Goal: Task Accomplishment & Management: Complete application form

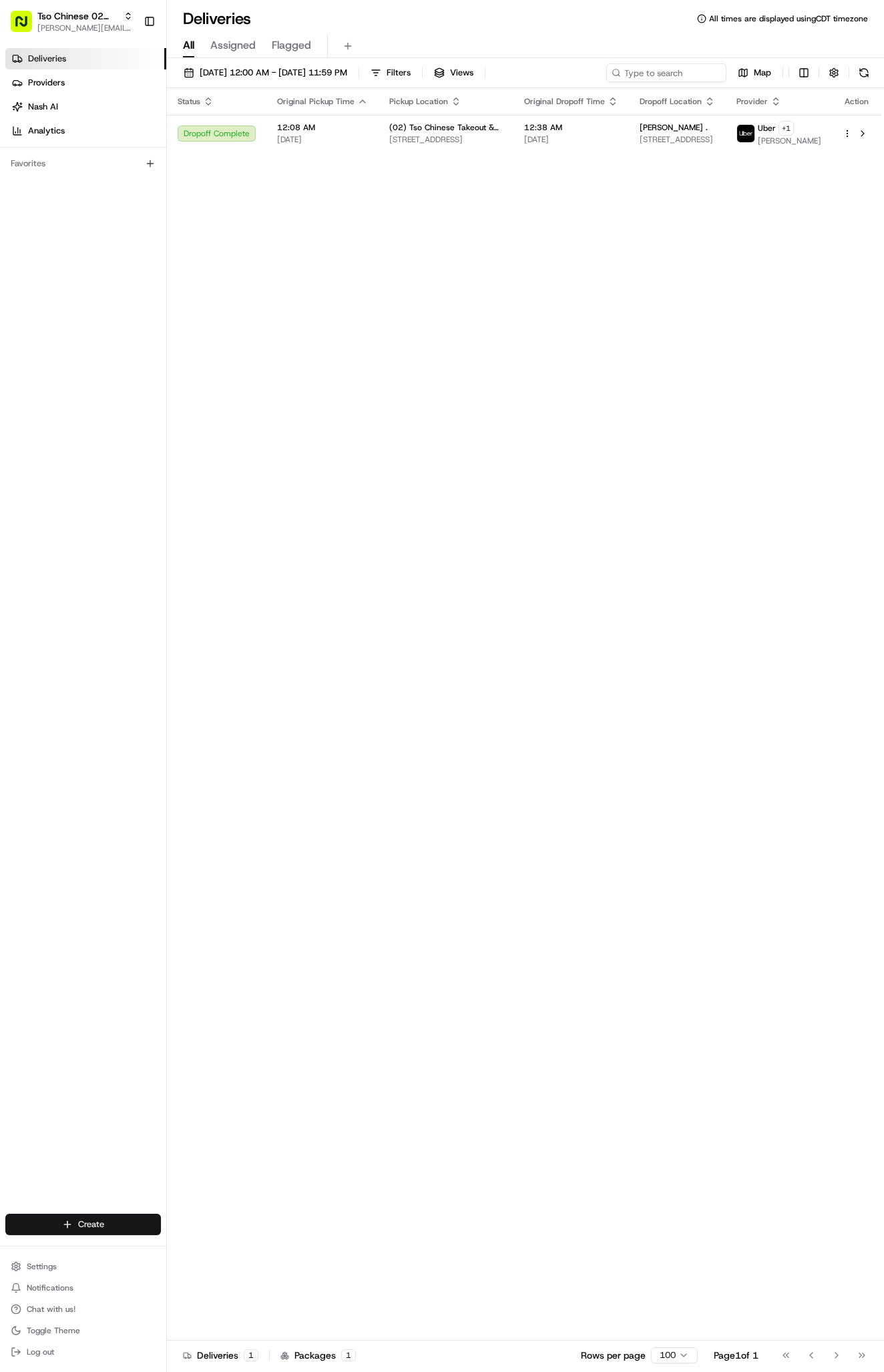
click at [112, 1218] on html "Tso Chinese 02 Arbor [PERSON_NAME][EMAIL_ADDRESS][DOMAIN_NAME] Toggle Sidebar D…" at bounding box center [442, 686] width 884 height 1372
click at [212, 1253] on link "Delivery" at bounding box center [241, 1249] width 149 height 24
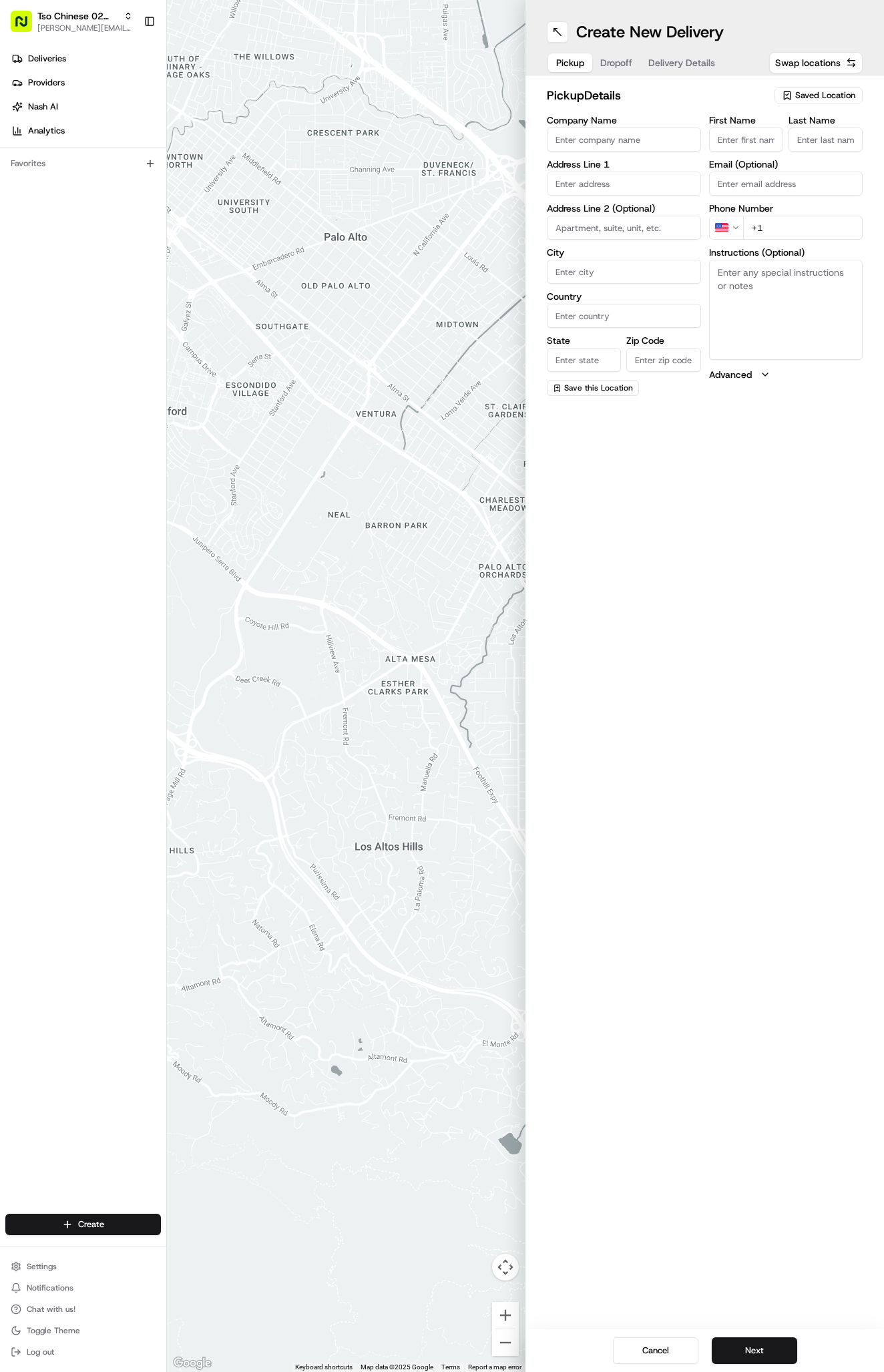
click at [844, 90] on span "Saved Location" at bounding box center [825, 95] width 60 height 12
click at [101, 34] on html "Tso Chinese 02 Arbor [PERSON_NAME][EMAIL_ADDRESS][DOMAIN_NAME] Toggle Sidebar D…" at bounding box center [442, 686] width 884 height 1372
click at [101, 24] on span "[PERSON_NAME][EMAIL_ADDRESS][DOMAIN_NAME]" at bounding box center [84, 28] width 95 height 11
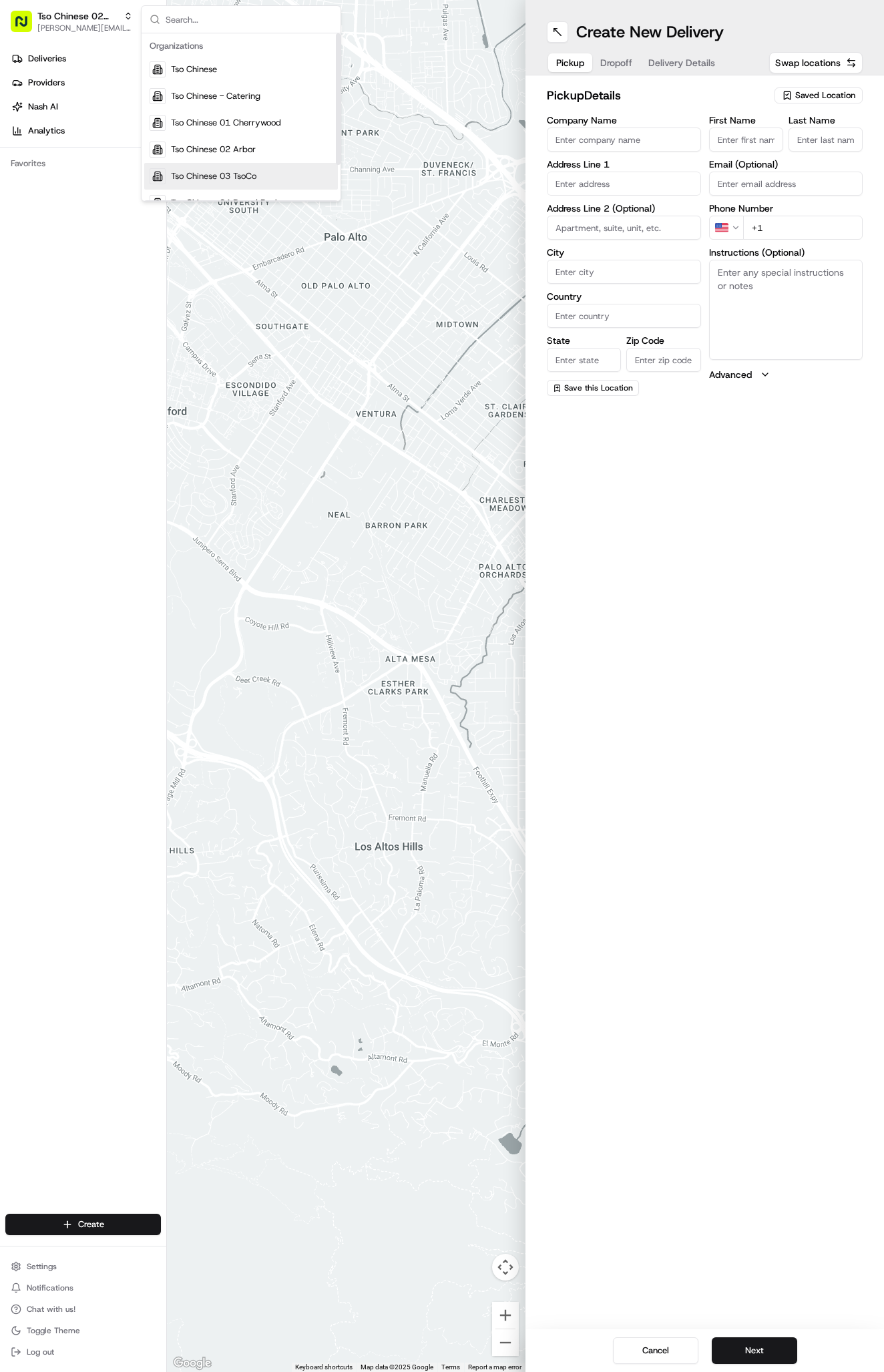
click at [251, 167] on div "Tso Chinese 03 TsoCo" at bounding box center [241, 176] width 193 height 27
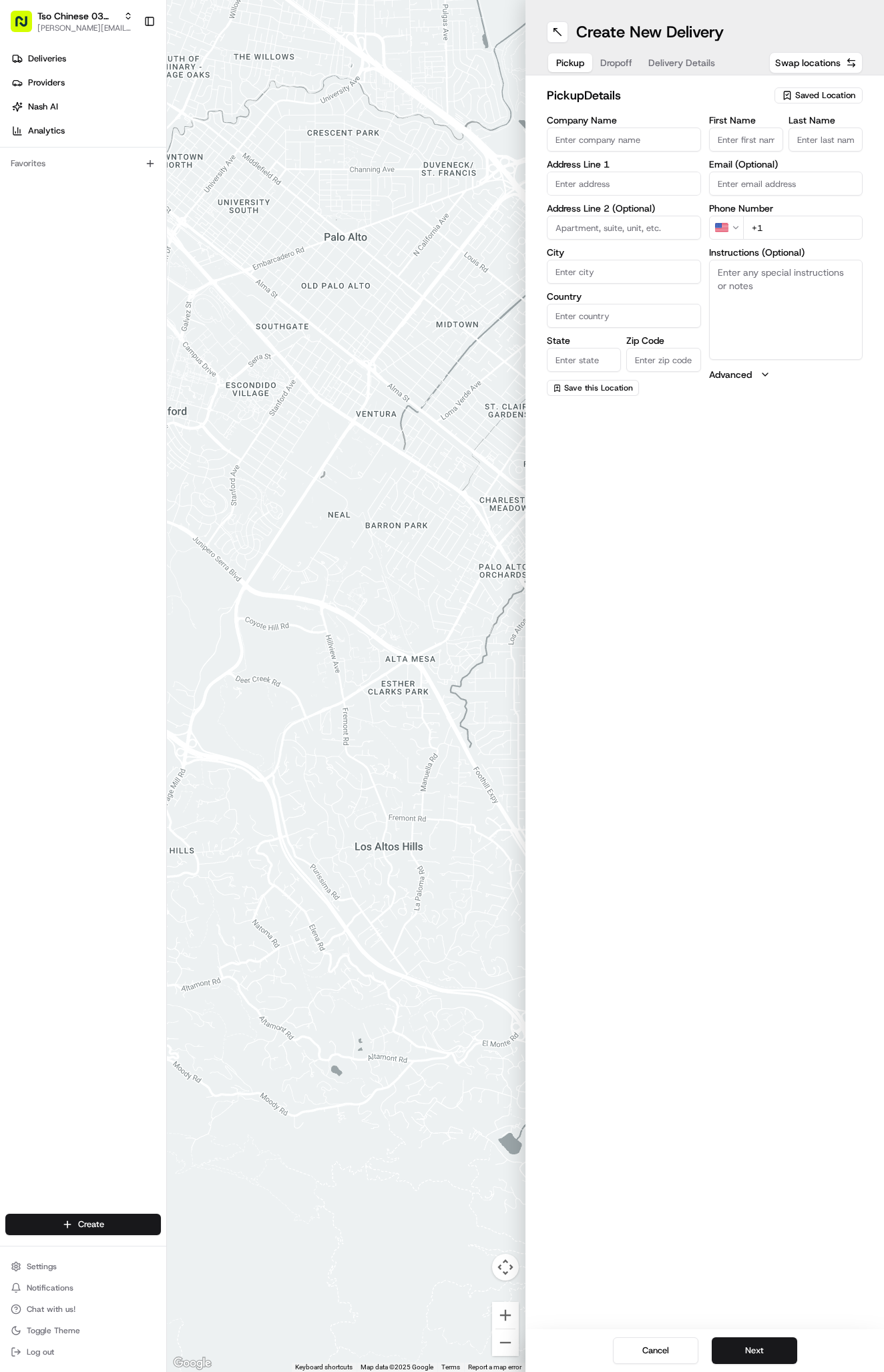
click at [831, 92] on span "Saved Location" at bounding box center [825, 95] width 60 height 12
click at [816, 149] on span "(03) Tso Chinese Takeout & Delivery TsoCo (03)" at bounding box center [795, 151] width 164 height 24
type input "(03) Tso Chinese Takeout & Delivery TsoCo"
type input "Ste F"
type input "Austin"
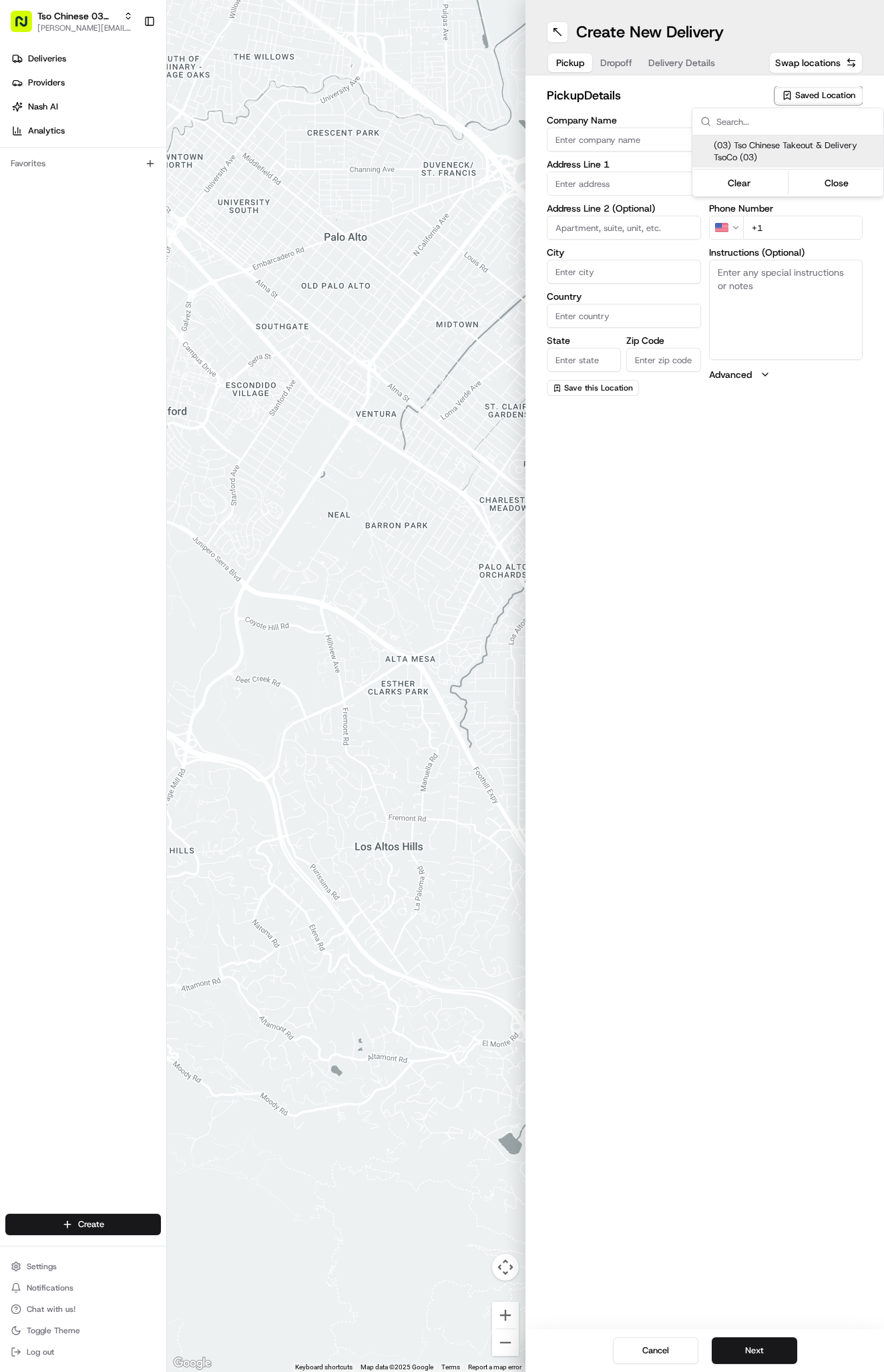
type input "US"
type input "[GEOGRAPHIC_DATA]"
type input "78704"
type input "Tso Chinese"
type input "TsoCo Manager"
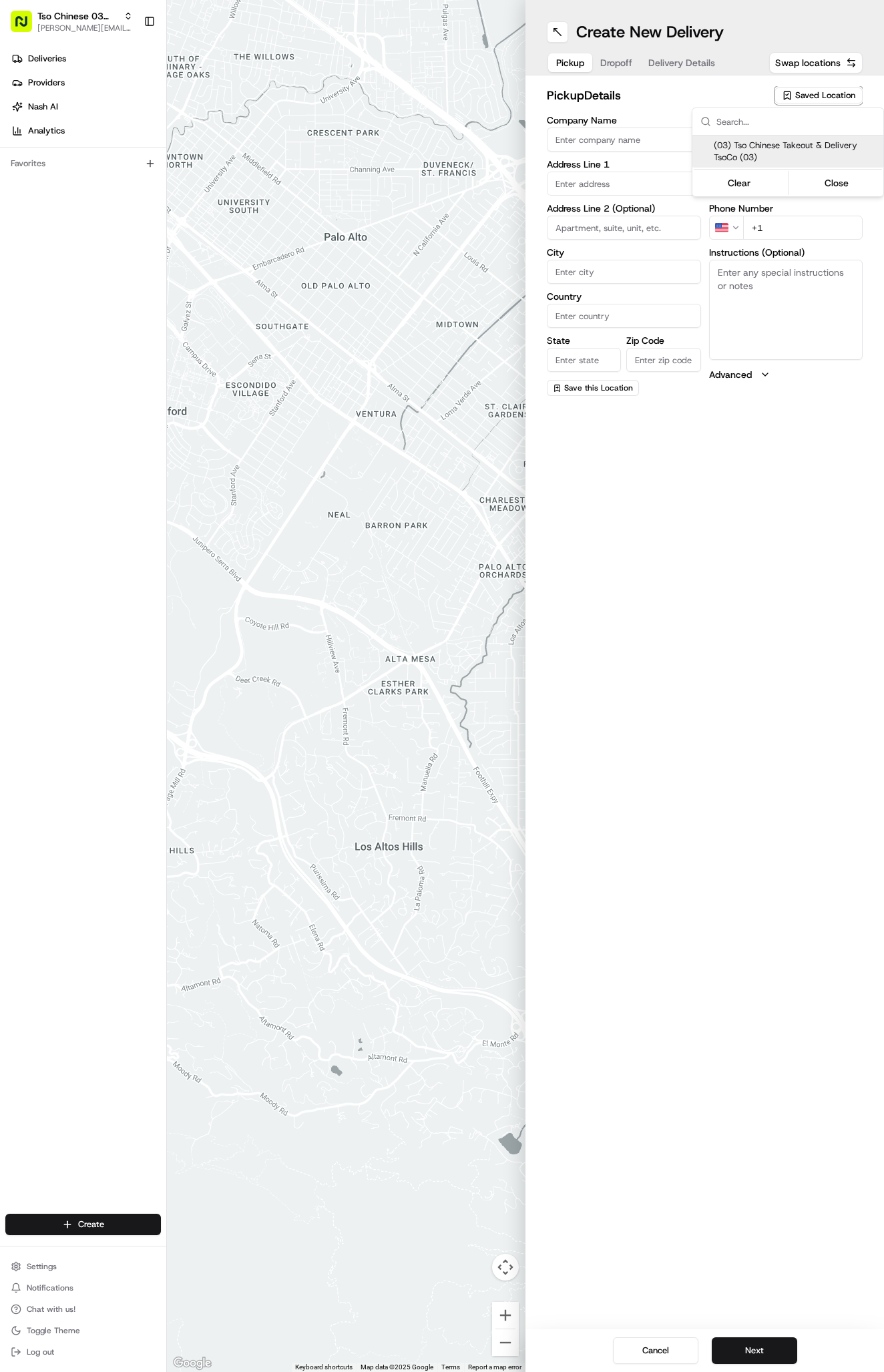
type input "[EMAIL_ADDRESS][DOMAIN_NAME]"
type input "[PHONE_NUMBER]"
type textarea "Submit a picture displaying address & food as Proof of Delivery. Envía una foto…"
type input "[STREET_ADDRESS]"
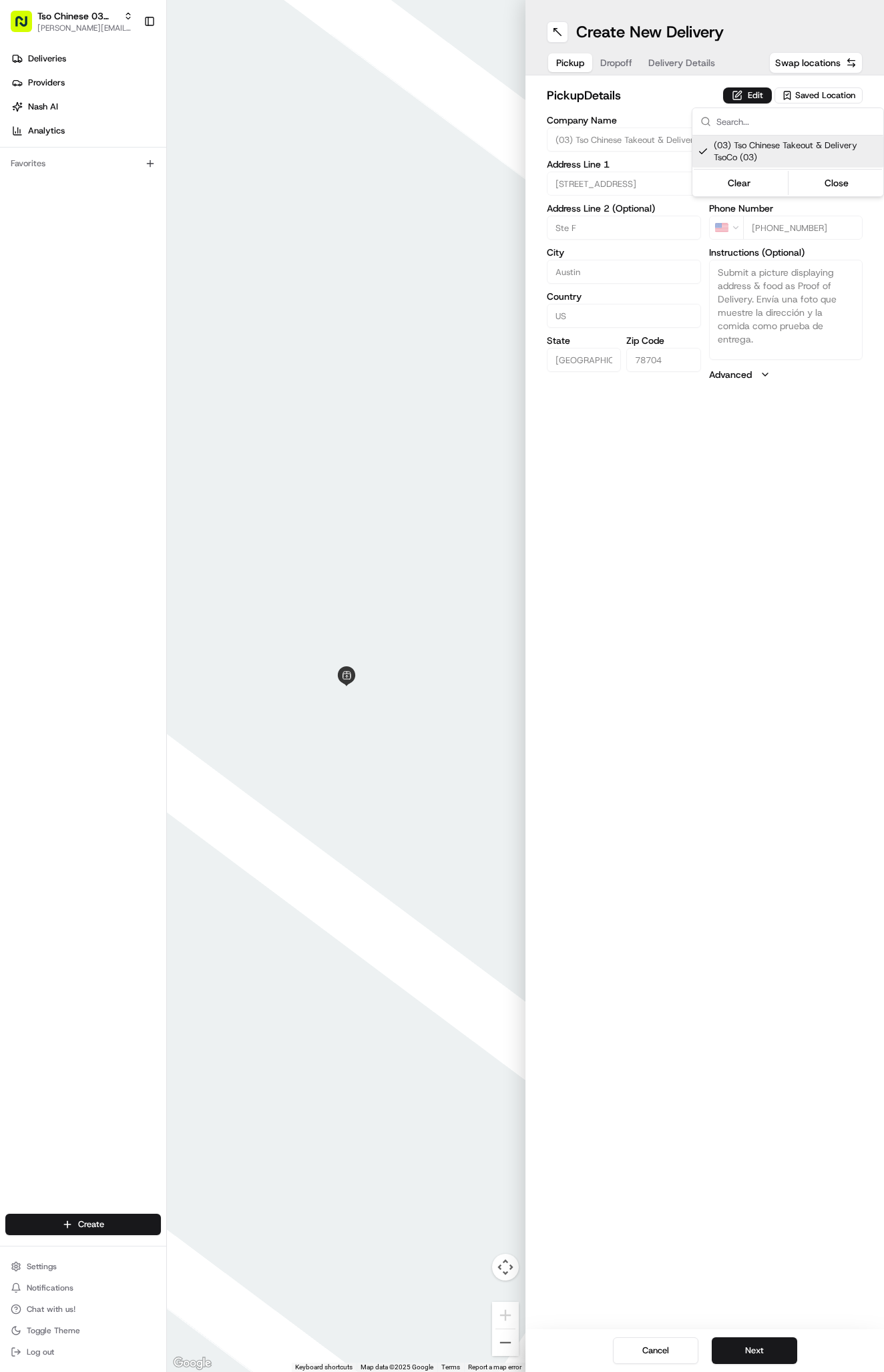
click at [681, 63] on html "Tso Chinese 03 TsoCo [PERSON_NAME][EMAIL_ADDRESS][DOMAIN_NAME] Toggle Sidebar D…" at bounding box center [442, 686] width 884 height 1372
click at [681, 66] on span "Delivery Details" at bounding box center [681, 63] width 67 height 14
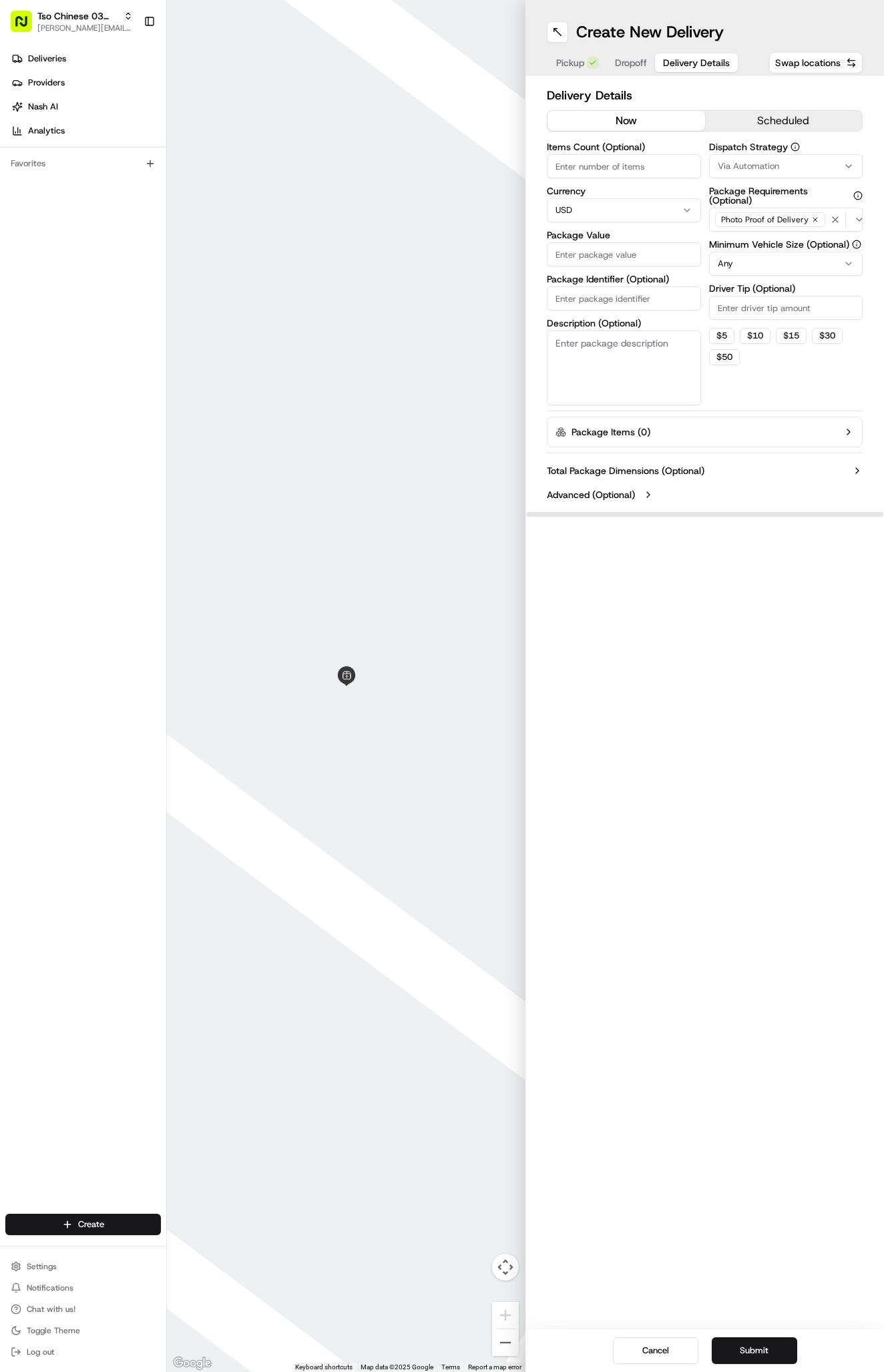
click at [753, 187] on label "Package Requirements (Optional)" at bounding box center [786, 196] width 154 height 19
click at [753, 207] on button "Photo Proof of Delivery" at bounding box center [786, 220] width 154 height 24
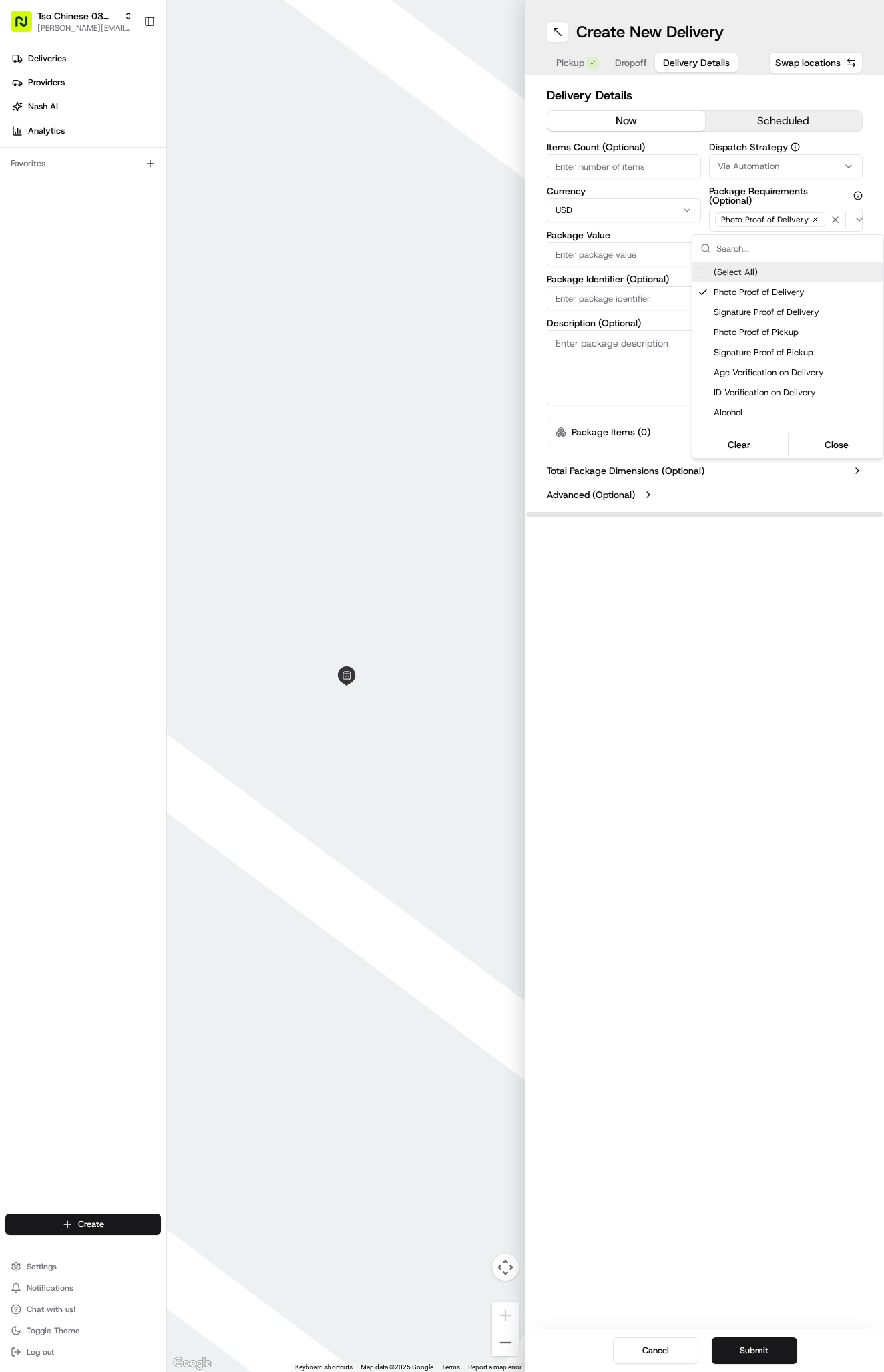
click at [752, 177] on html "Tso Chinese 03 TsoCo [PERSON_NAME][EMAIL_ADDRESS][DOMAIN_NAME] Toggle Sidebar D…" at bounding box center [442, 686] width 884 height 1372
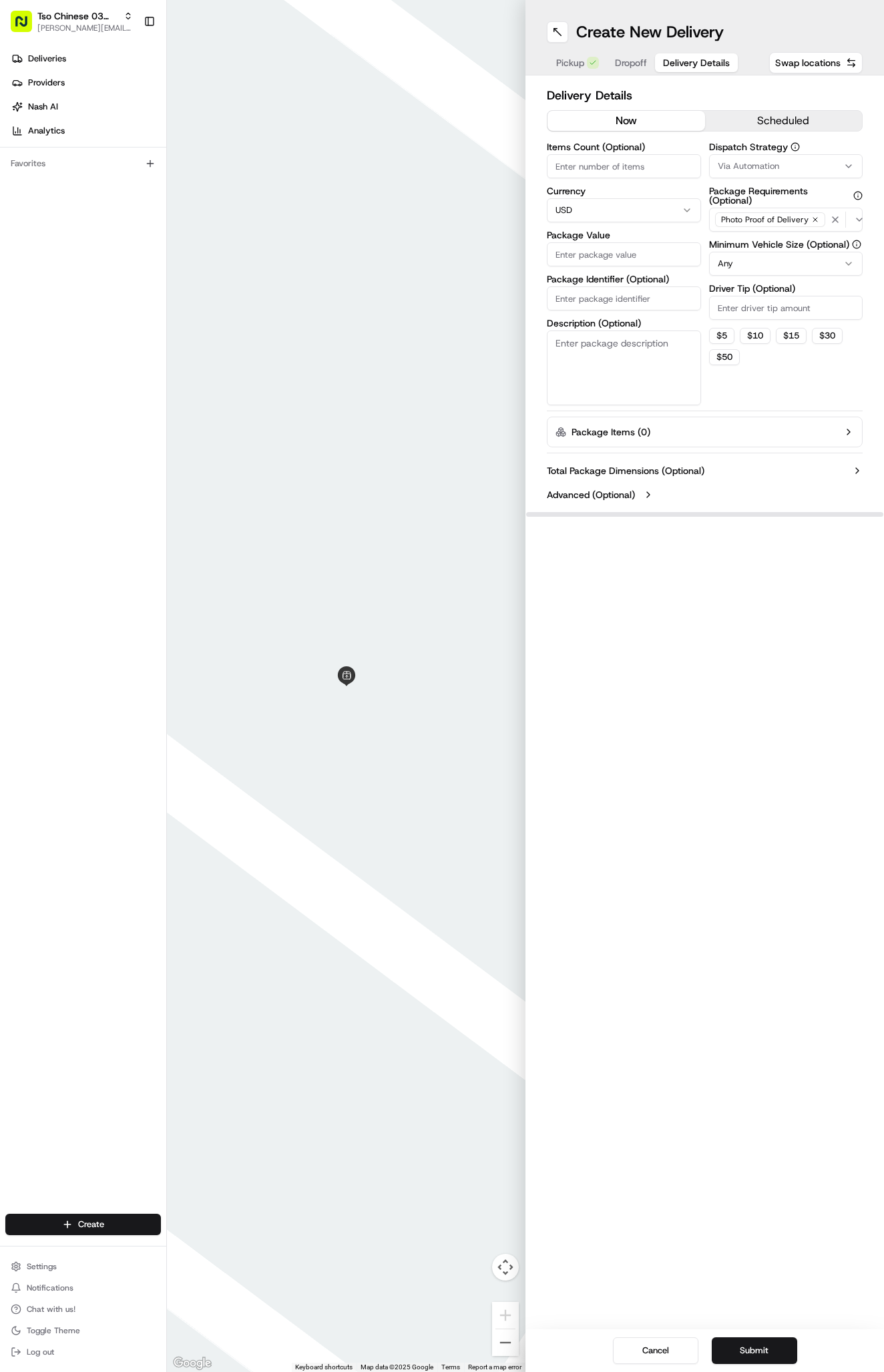
click at [752, 176] on button "Via Automation" at bounding box center [786, 166] width 154 height 24
click at [781, 214] on span "Via Automation" at bounding box center [795, 219] width 164 height 12
click at [784, 242] on span "TsoCo Strategy" at bounding box center [795, 239] width 164 height 12
click at [772, 305] on html "Tso Chinese 03 TsoCo [PERSON_NAME][EMAIL_ADDRESS][DOMAIN_NAME] Toggle Sidebar D…" at bounding box center [442, 686] width 884 height 1372
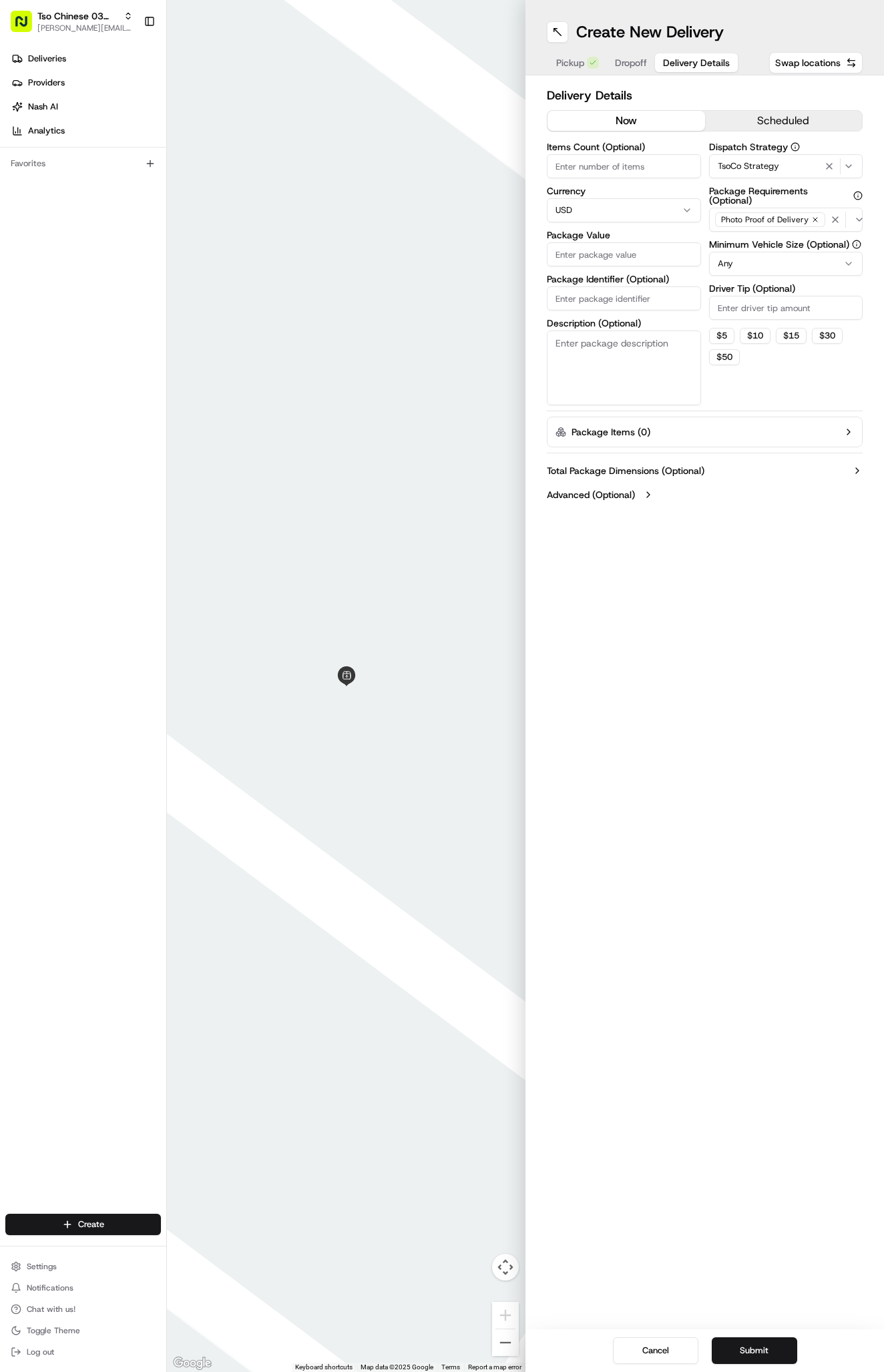
click at [772, 305] on input "Driver Tip (Optional)" at bounding box center [786, 308] width 154 height 24
type input "6"
type input "7"
click at [573, 231] on label "Package Value" at bounding box center [624, 235] width 154 height 9
click at [573, 243] on input "Package Value" at bounding box center [624, 255] width 154 height 24
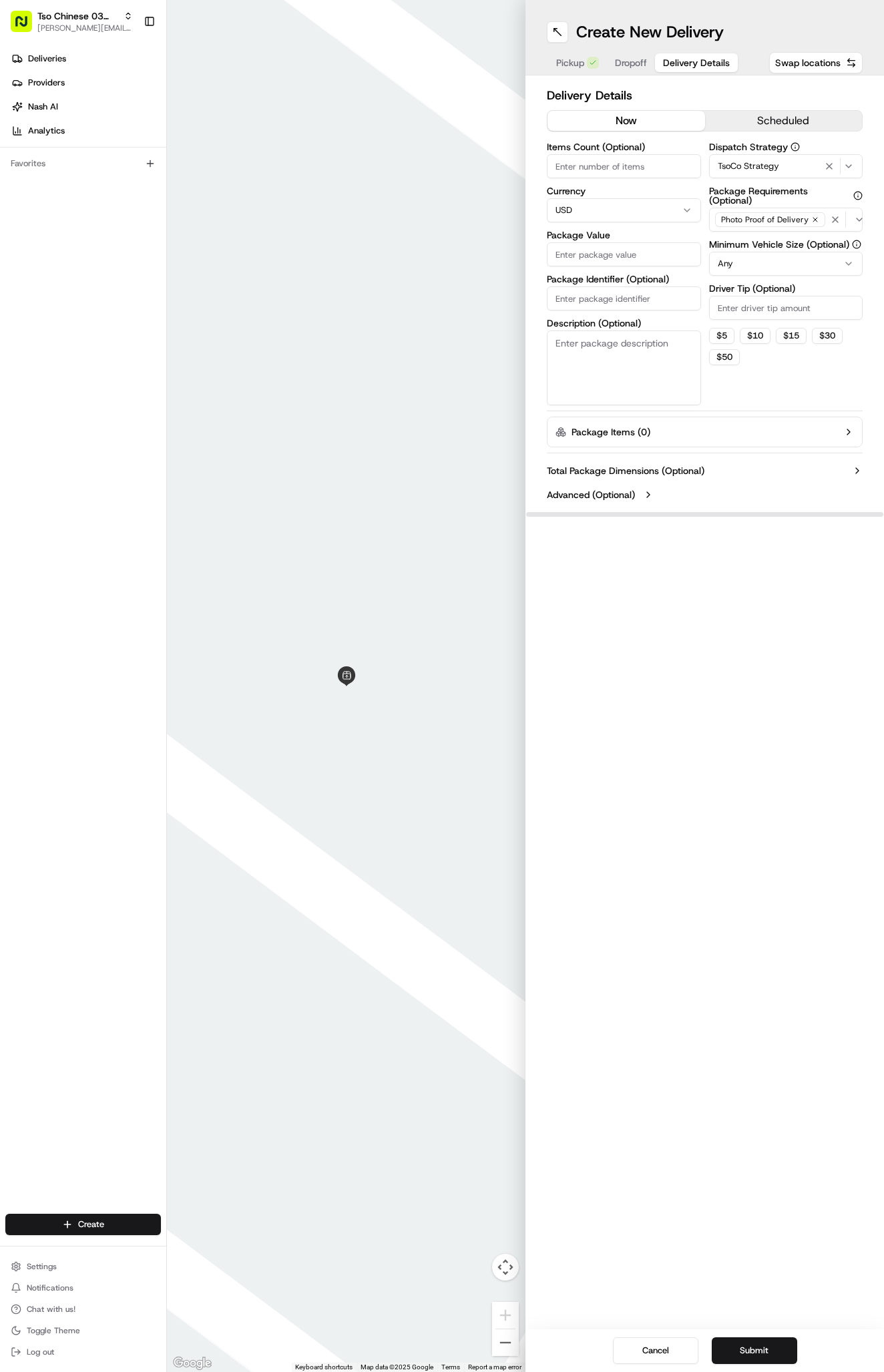
click at [745, 311] on input "Driver Tip (Optional)" at bounding box center [786, 308] width 154 height 24
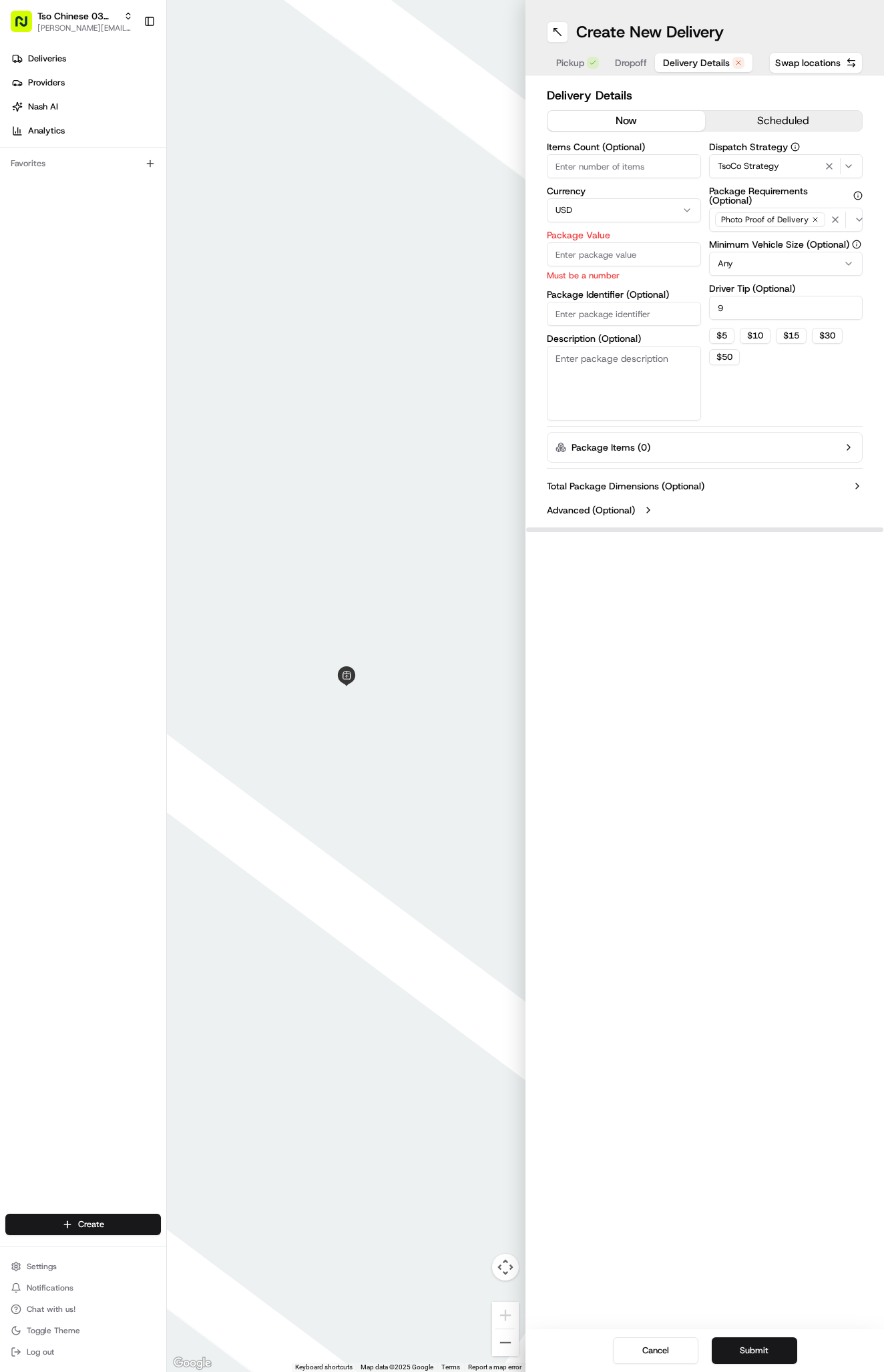
type input "9"
click at [584, 250] on input "Package Value" at bounding box center [624, 255] width 154 height 24
type input "200"
type input "200.00"
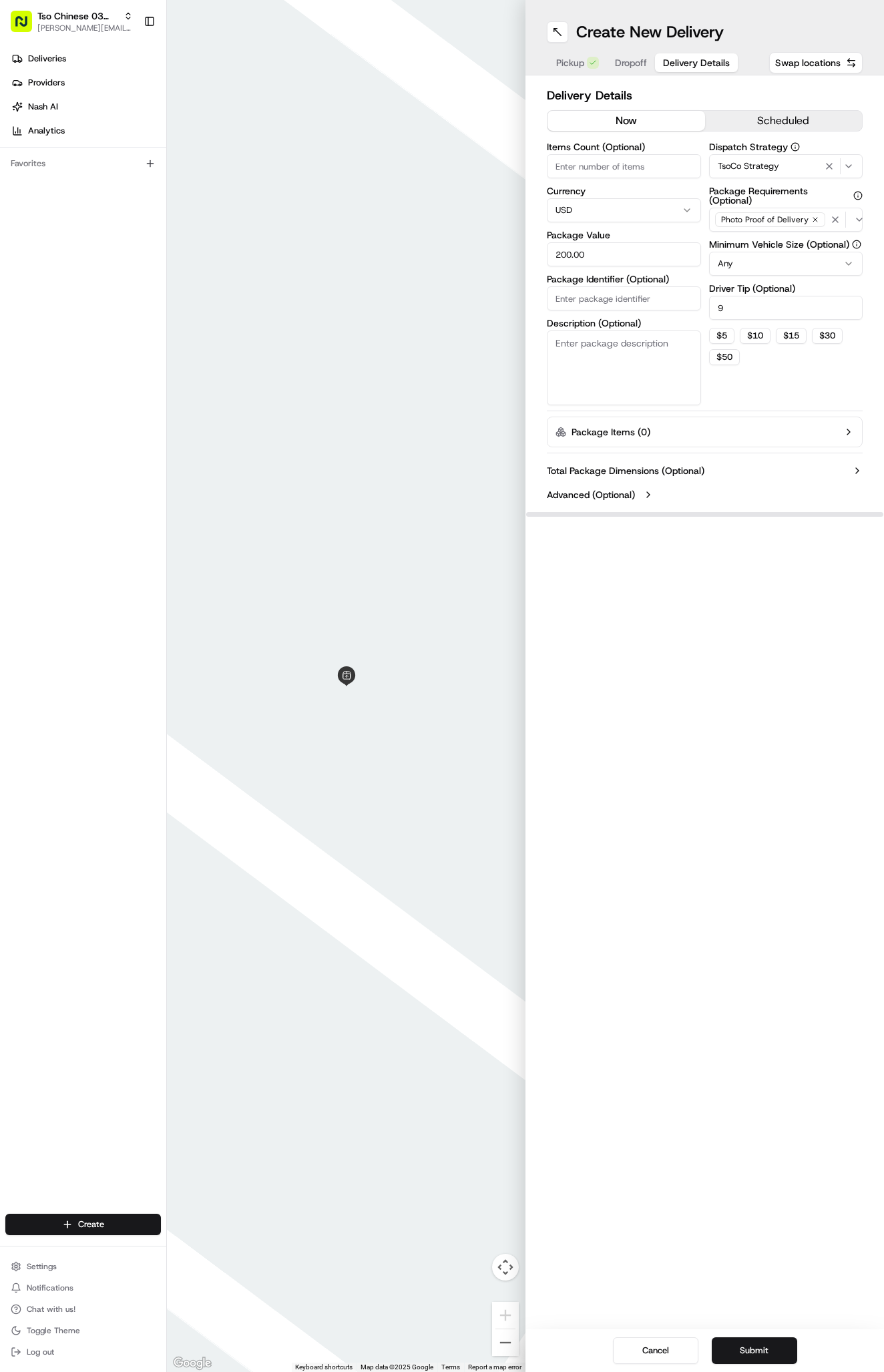
click at [633, 320] on div "Items Count (Optional) Currency USD Package Value 200.00 Package Identifier (Op…" at bounding box center [624, 273] width 154 height 263
type input "tsocoxarboretun"
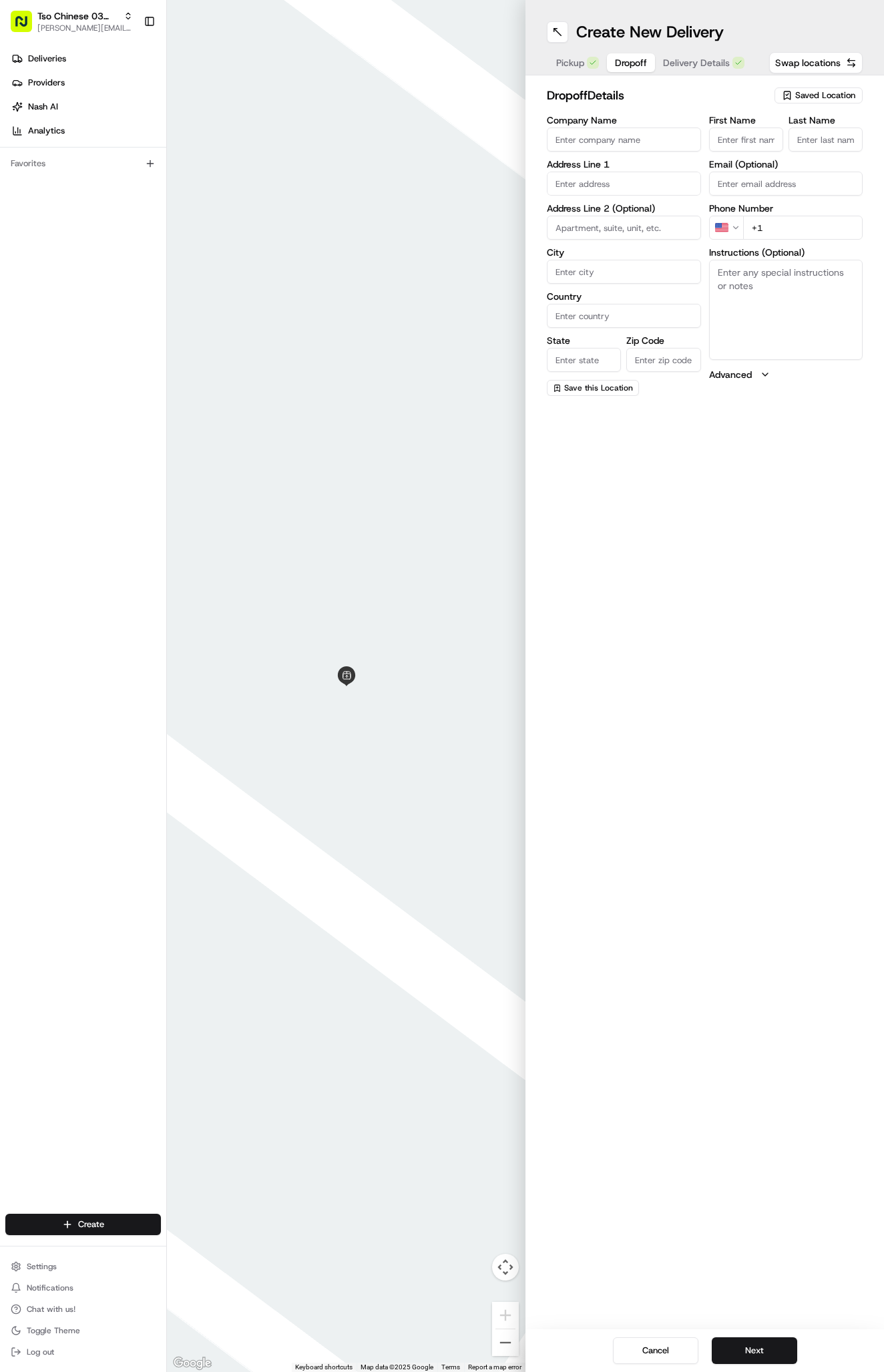
click at [633, 59] on span "Dropoff" at bounding box center [631, 63] width 32 height 14
type input "Tso Arboetum"
type input "."
type input "[PHONE_NUMBER]"
click at [761, 316] on textarea "Instructions (Optional)" at bounding box center [786, 310] width 154 height 100
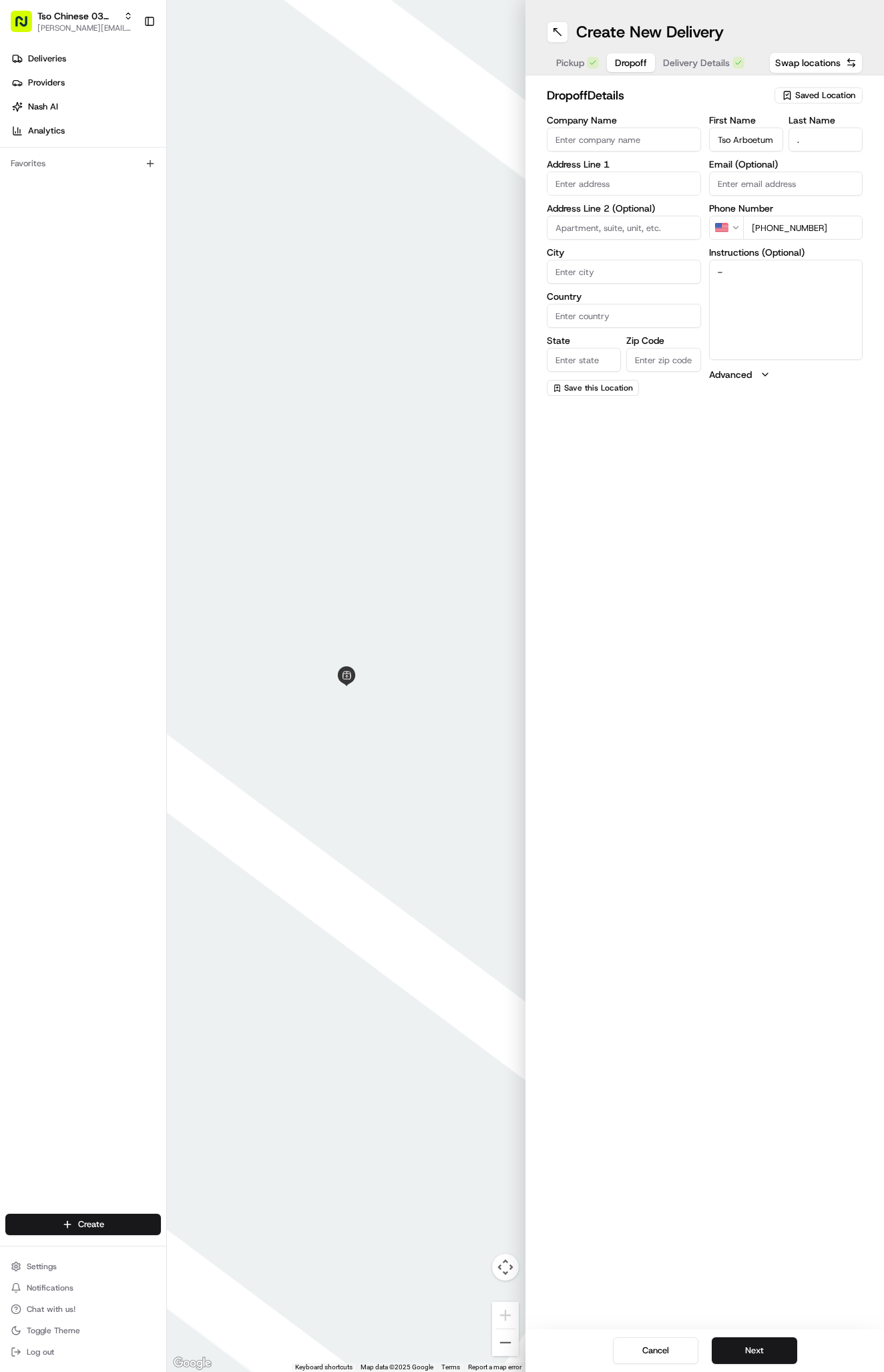
type textarea "-"
click at [754, 135] on input "Tso Arboetum" at bounding box center [746, 140] width 74 height 24
type input "[GEOGRAPHIC_DATA]"
click at [784, 318] on textarea "Instructions (Optional)" at bounding box center [786, 310] width 154 height 100
click at [806, 268] on textarea "next to concentrate urgent care" at bounding box center [786, 310] width 154 height 100
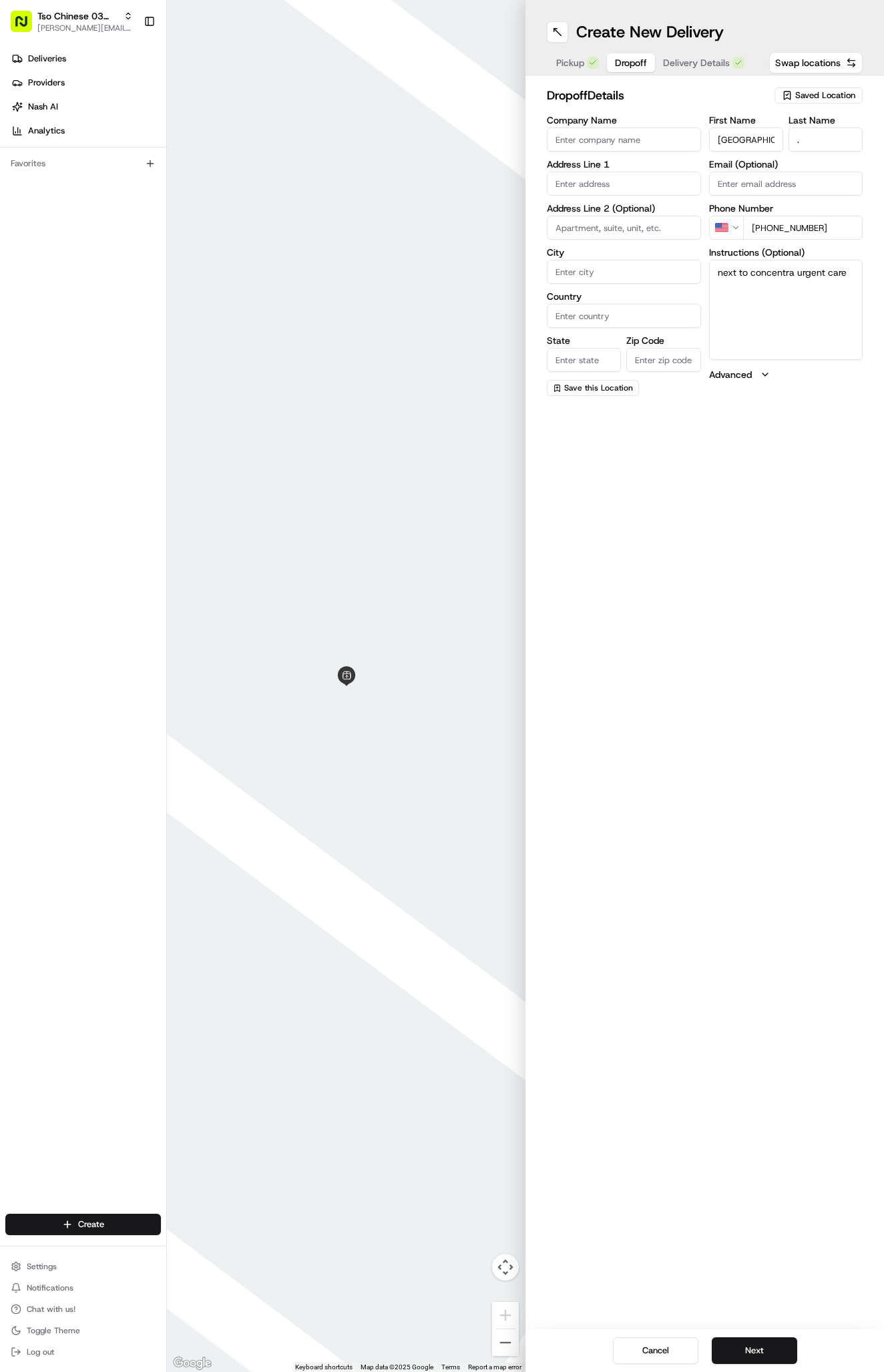
click at [797, 298] on textarea "next to concentra urgent care" at bounding box center [786, 310] width 154 height 100
type textarea "next to concentra urgent care building E suite 402"
click at [601, 222] on div "[STREET_ADDRESS]" at bounding box center [624, 212] width 147 height 20
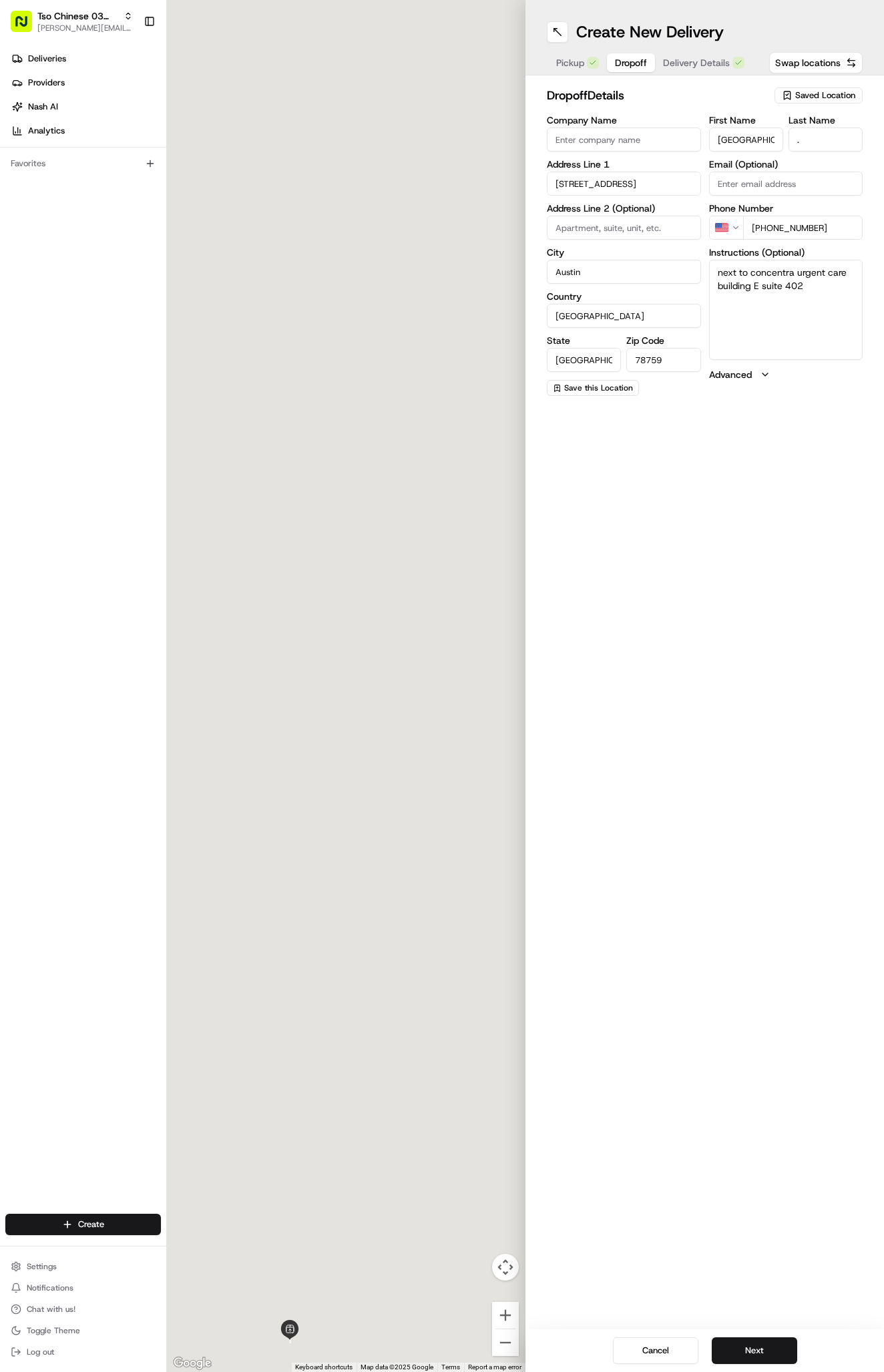
type input "[STREET_ADDRESS]"
type input "Austin"
type input "[GEOGRAPHIC_DATA]"
type input "78759"
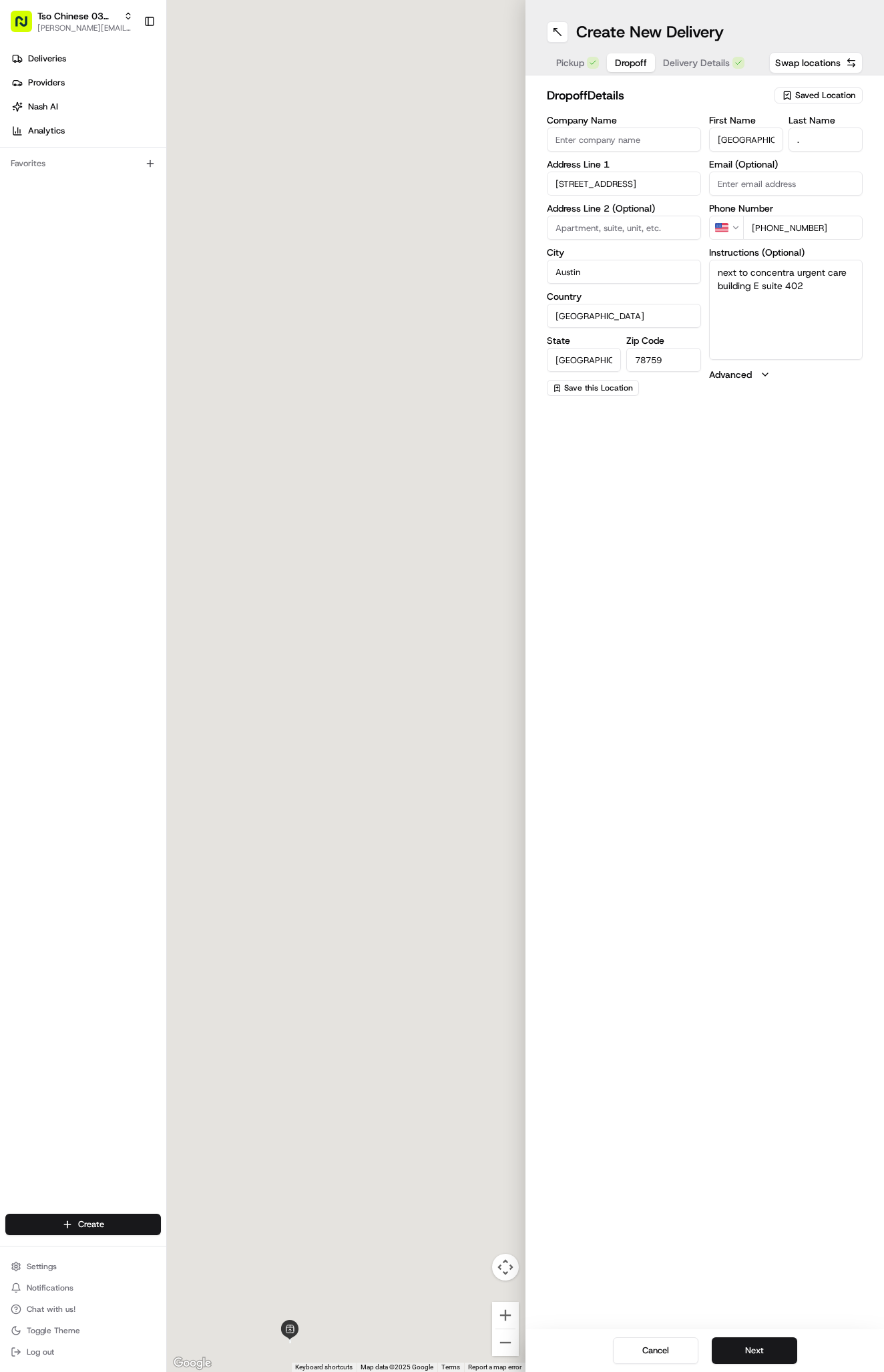
type input "[STREET_ADDRESS]"
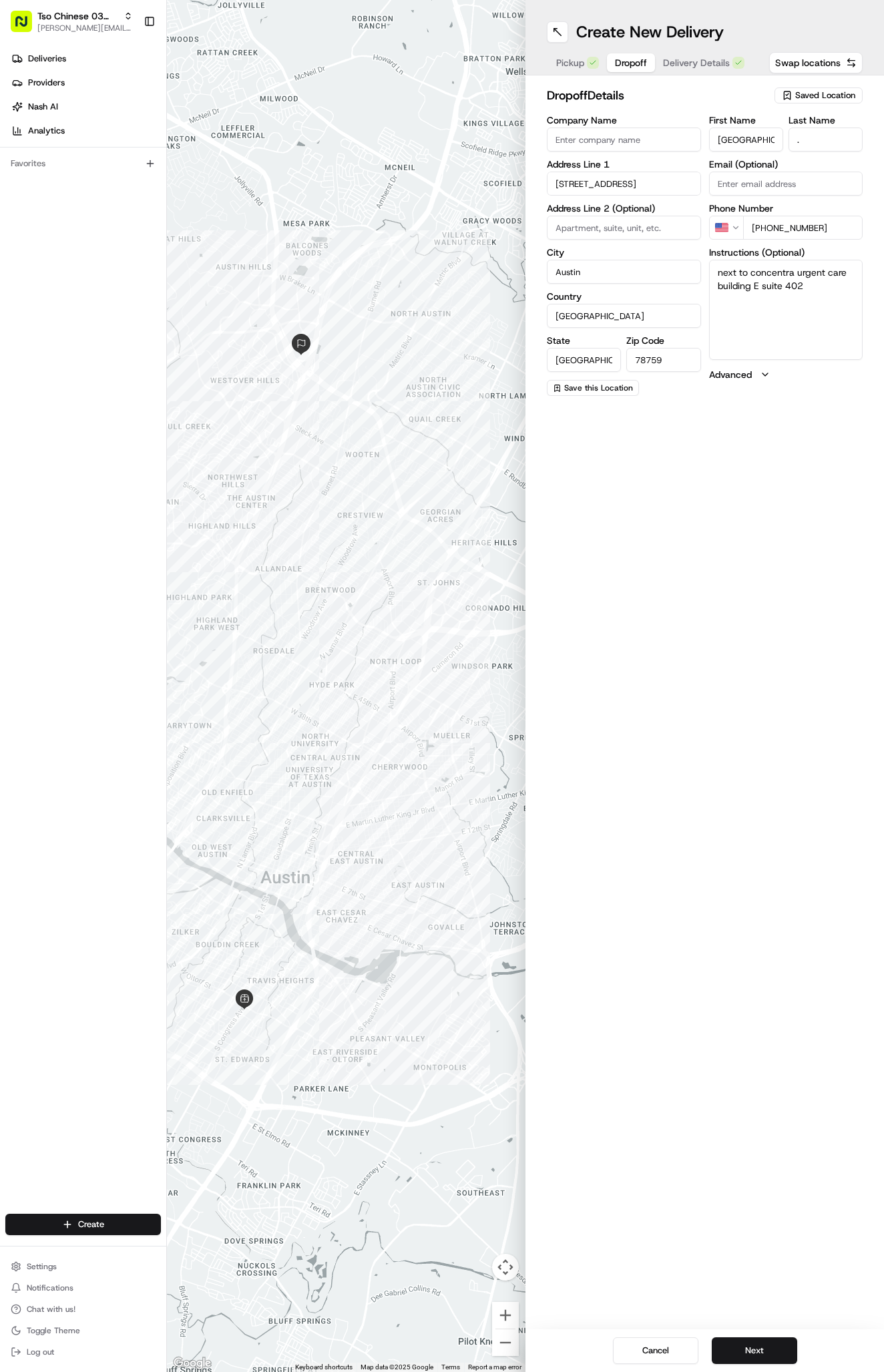
click at [793, 327] on textarea "next to concentra urgent care building E suite 402" at bounding box center [786, 310] width 154 height 100
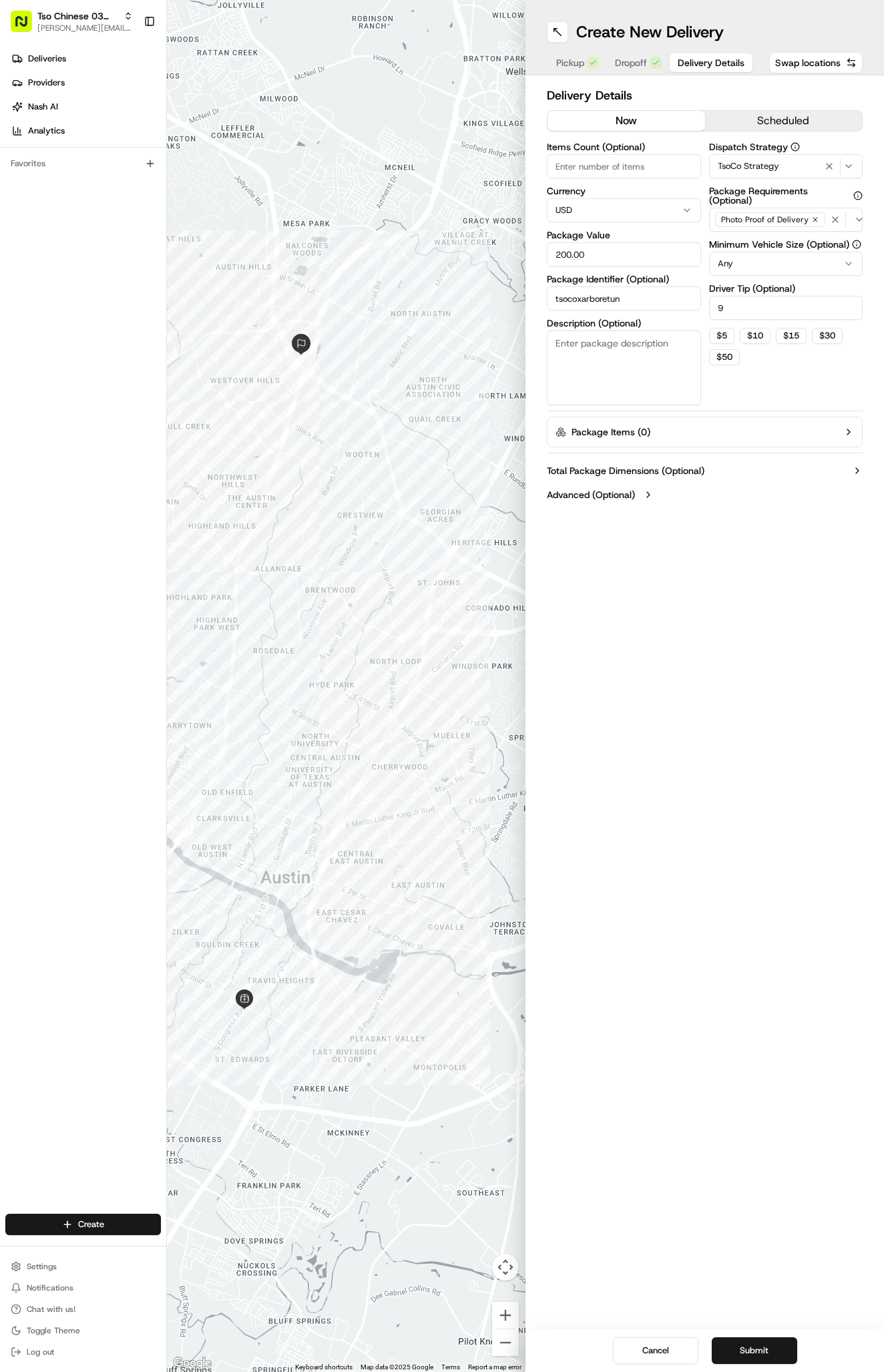
click at [685, 69] on span "Delivery Details" at bounding box center [710, 63] width 67 height 14
click at [623, 62] on span "Dropoff" at bounding box center [631, 63] width 32 height 14
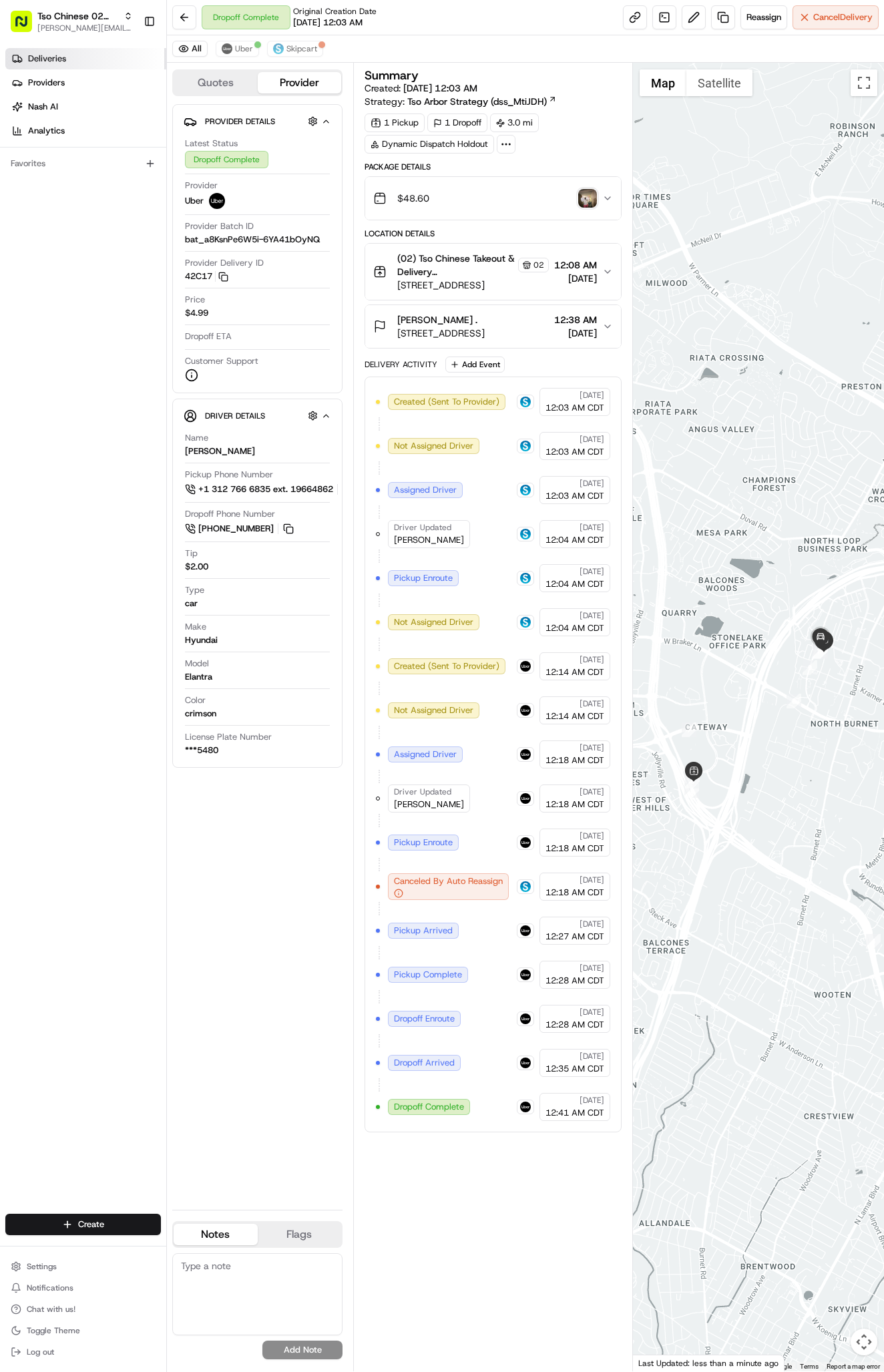
click at [81, 64] on link "Deliveries" at bounding box center [86, 59] width 161 height 22
